Goal: Task Accomplishment & Management: Use online tool/utility

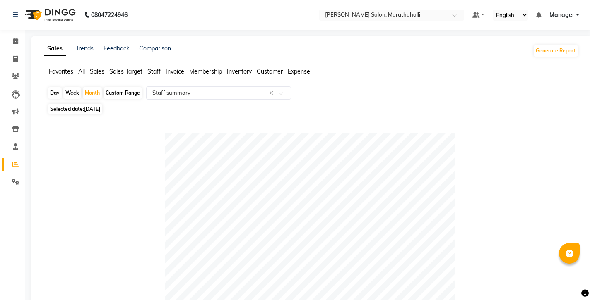
select select "full_report"
select select "csv"
click at [16, 56] on icon at bounding box center [15, 59] width 5 height 6
select select "service"
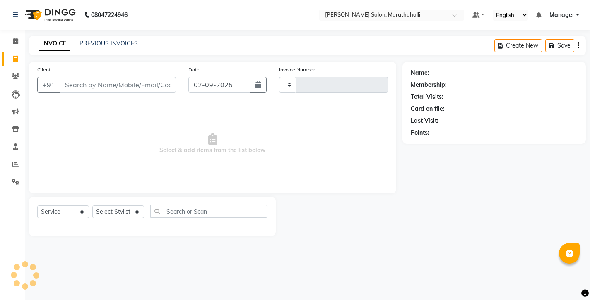
type input "6166"
select select "4783"
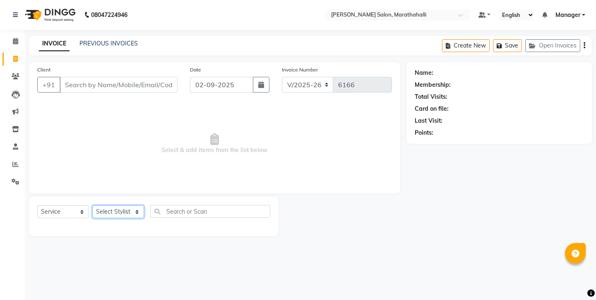
select select "57548"
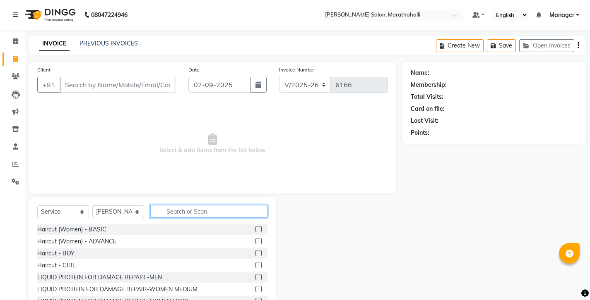
click at [192, 205] on input "text" at bounding box center [208, 211] width 117 height 13
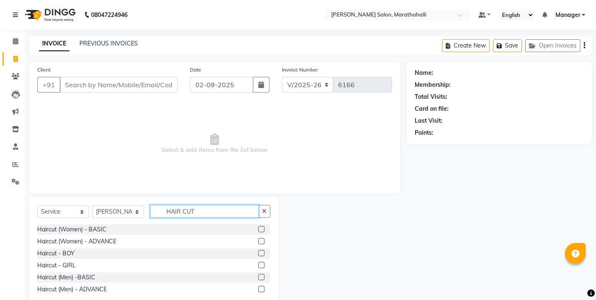
type input "HAIR CUT"
click at [264, 274] on label at bounding box center [261, 277] width 6 height 6
click at [264, 275] on input "checkbox" at bounding box center [260, 277] width 5 height 5
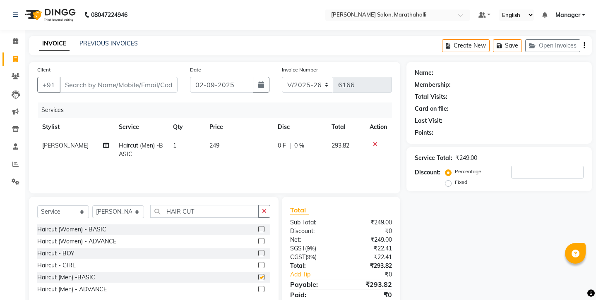
checkbox input "false"
click at [62, 77] on input "Client" at bounding box center [119, 85] width 118 height 16
type input "9"
type input "0"
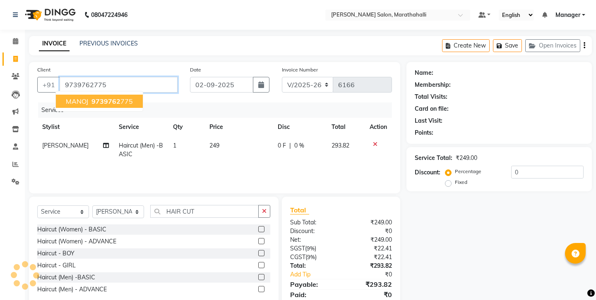
type input "9739762775"
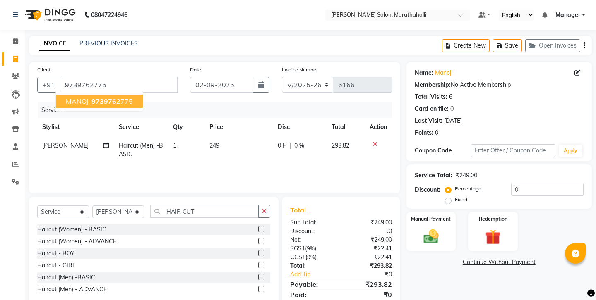
click at [79, 97] on span "MANOJ" at bounding box center [77, 101] width 22 height 8
click at [427, 228] on img at bounding box center [431, 237] width 26 height 18
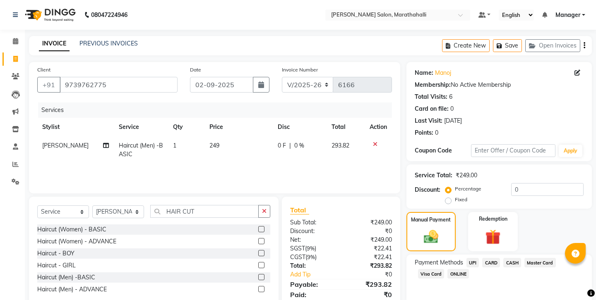
click at [466, 258] on span "UPI" at bounding box center [472, 263] width 13 height 10
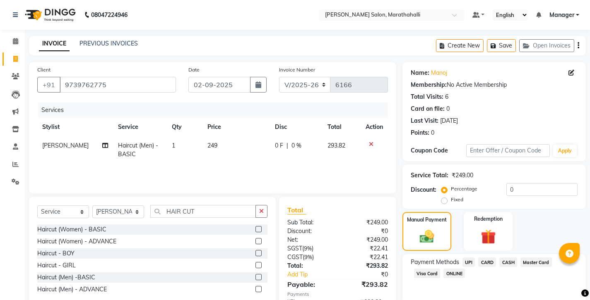
scroll to position [28, 0]
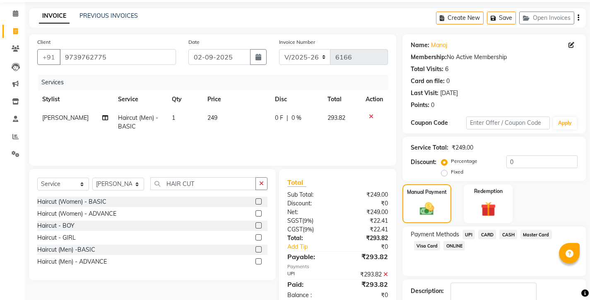
checkbox input "false"
drag, startPoint x: 467, startPoint y: 285, endPoint x: 455, endPoint y: 291, distance: 13.2
click at [455, 291] on main "INVOICE PREVIOUS INVOICES Create New Save Open Invoices Client [PHONE_NUMBER] D…" at bounding box center [307, 180] width 565 height 344
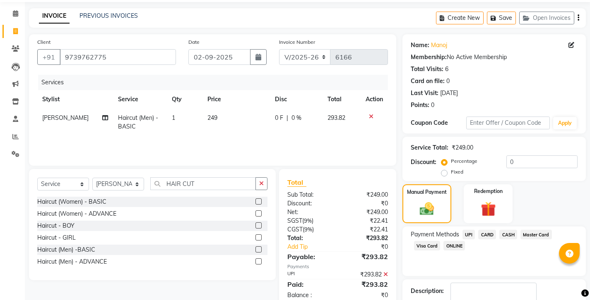
click at [454, 288] on main "INVOICE PREVIOUS INVOICES Create New Save Open Invoices Client [PHONE_NUMBER] D…" at bounding box center [307, 180] width 565 height 344
